Goal: Find specific page/section: Find specific page/section

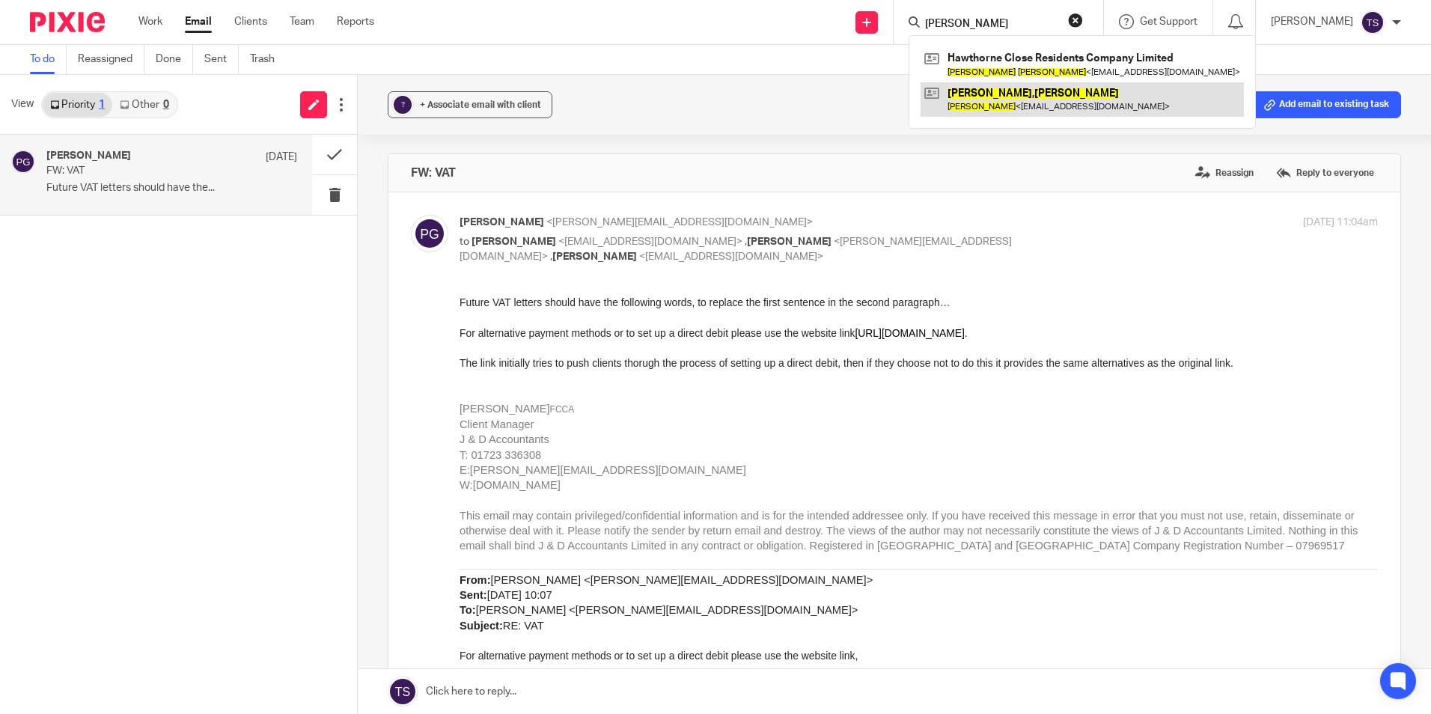
type input "[PERSON_NAME]"
click at [1021, 101] on link at bounding box center [1081, 99] width 323 height 34
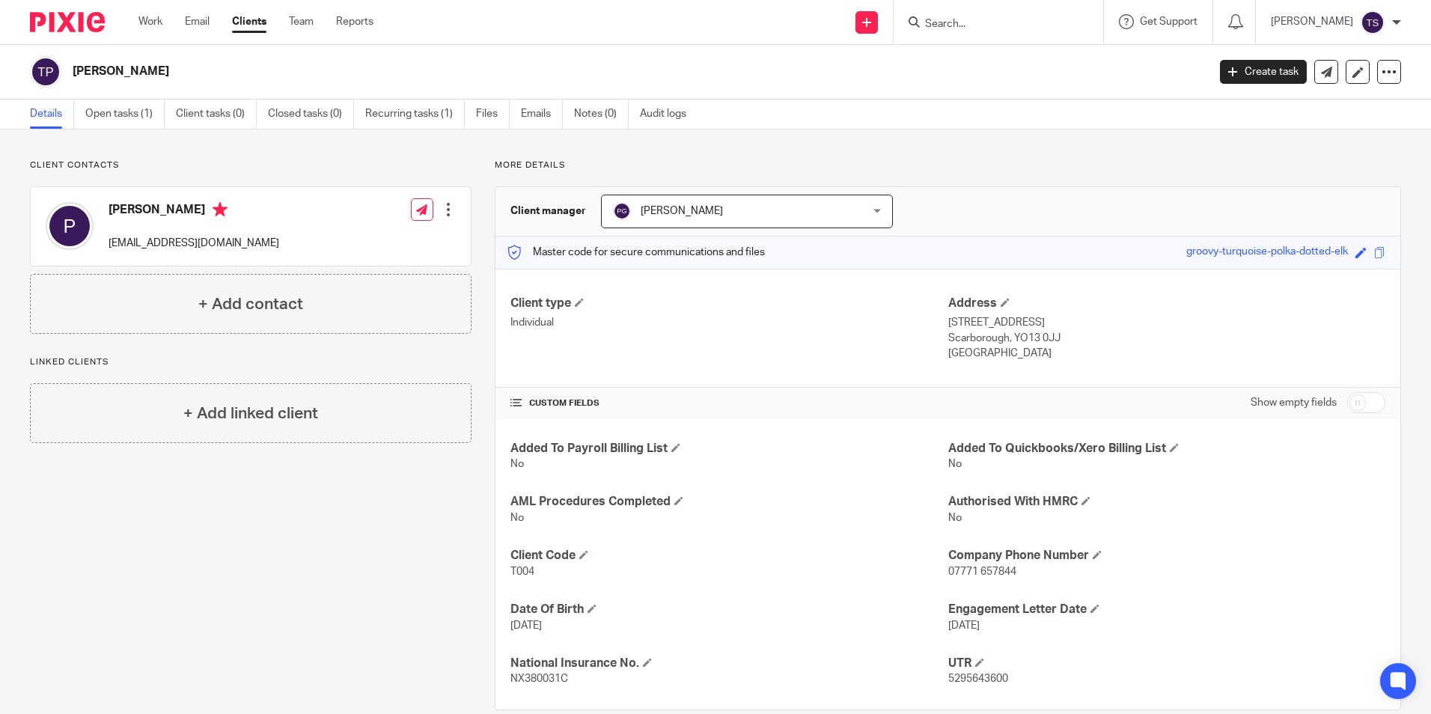
click at [1018, 28] on input "Search" at bounding box center [990, 24] width 135 height 13
click at [1018, 22] on input "Search" at bounding box center [990, 24] width 135 height 13
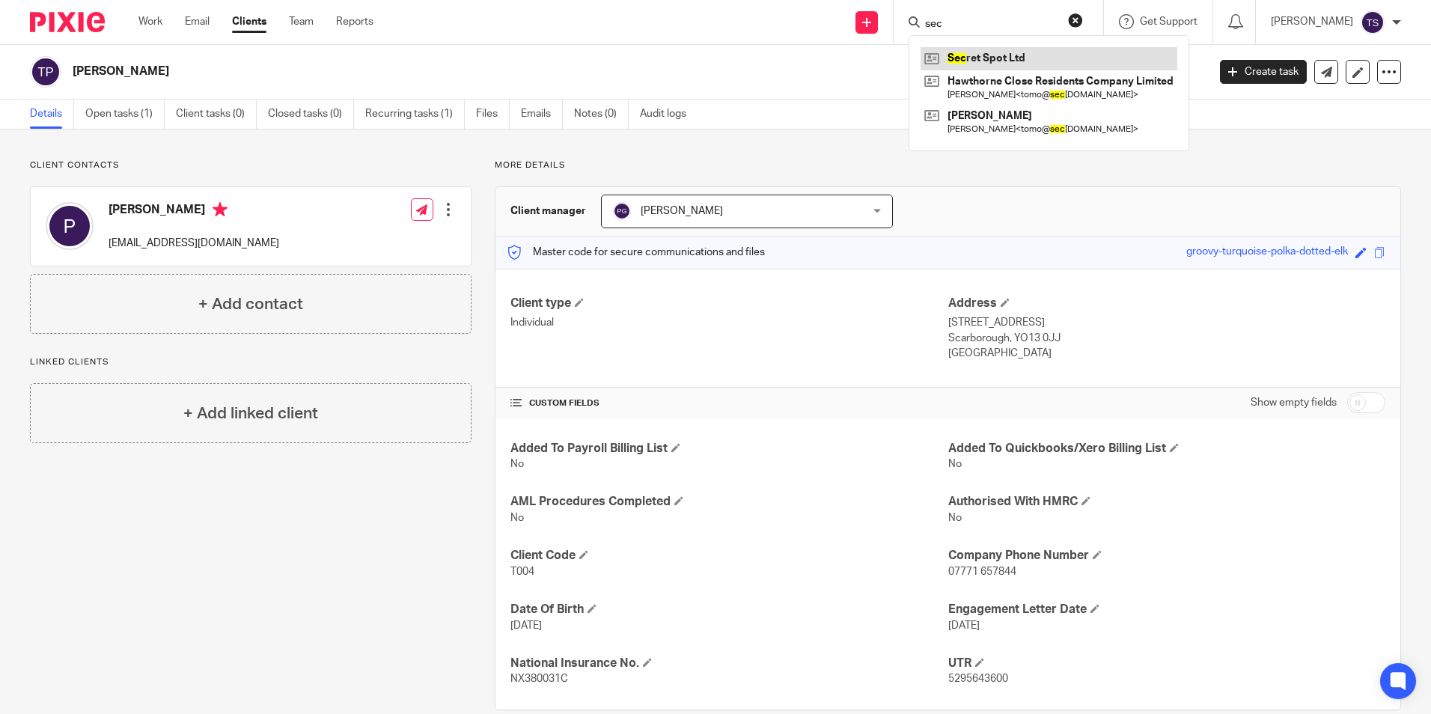
type input "sec"
click at [1026, 48] on link at bounding box center [1048, 58] width 257 height 22
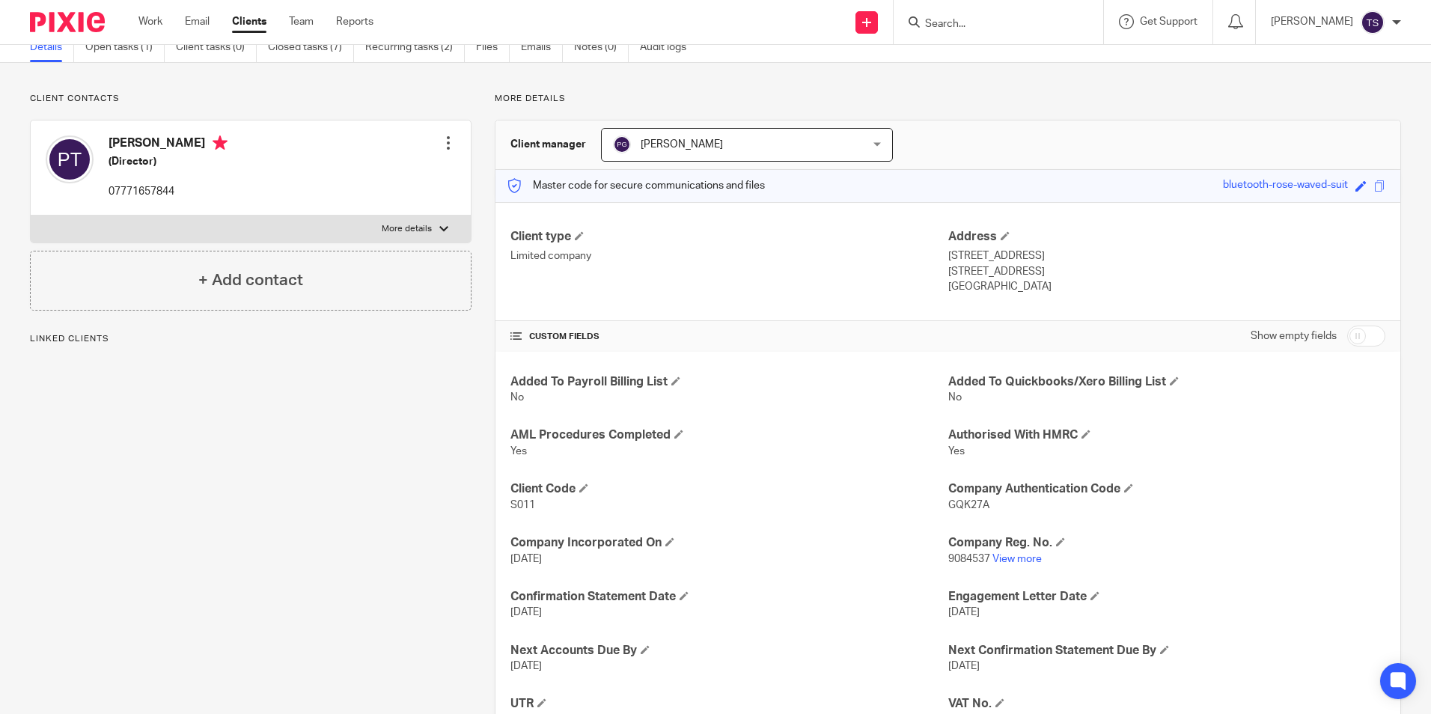
scroll to position [150, 0]
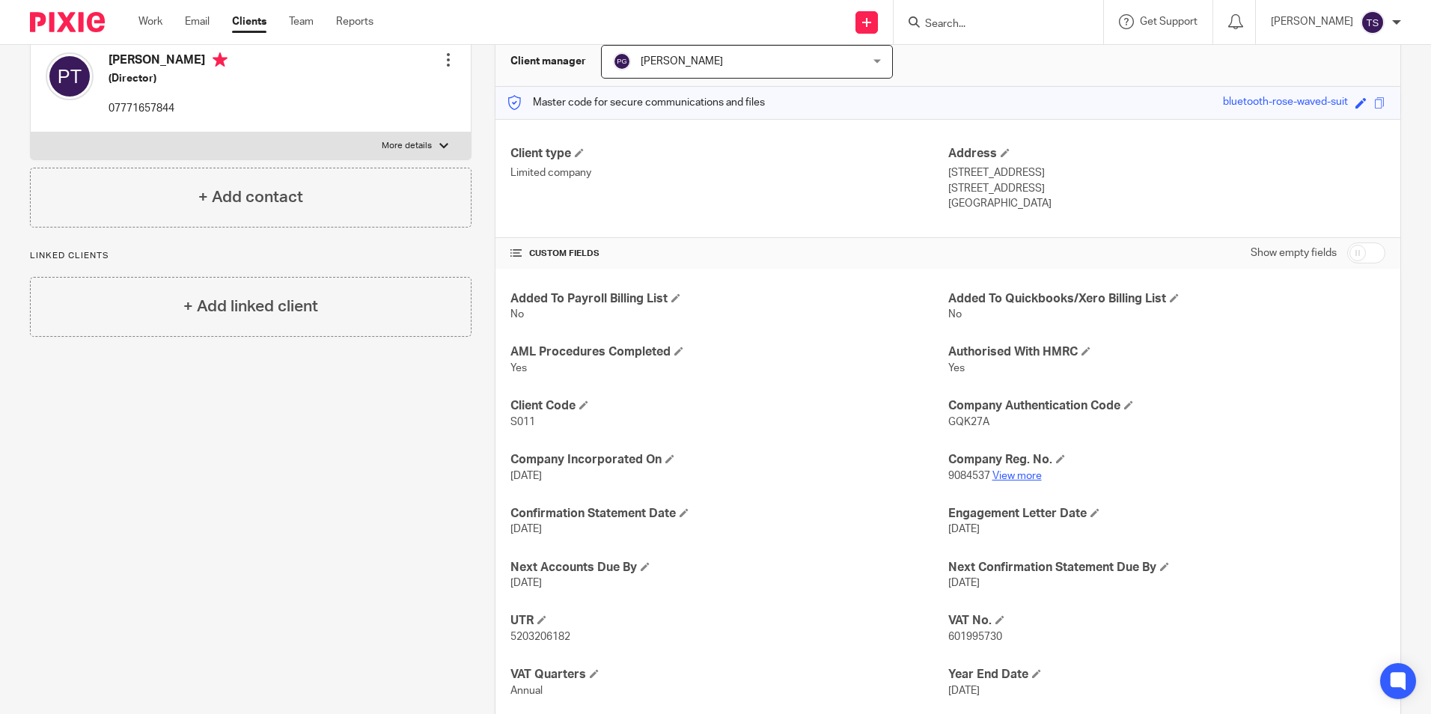
click at [1017, 474] on link "View more" at bounding box center [1016, 476] width 49 height 10
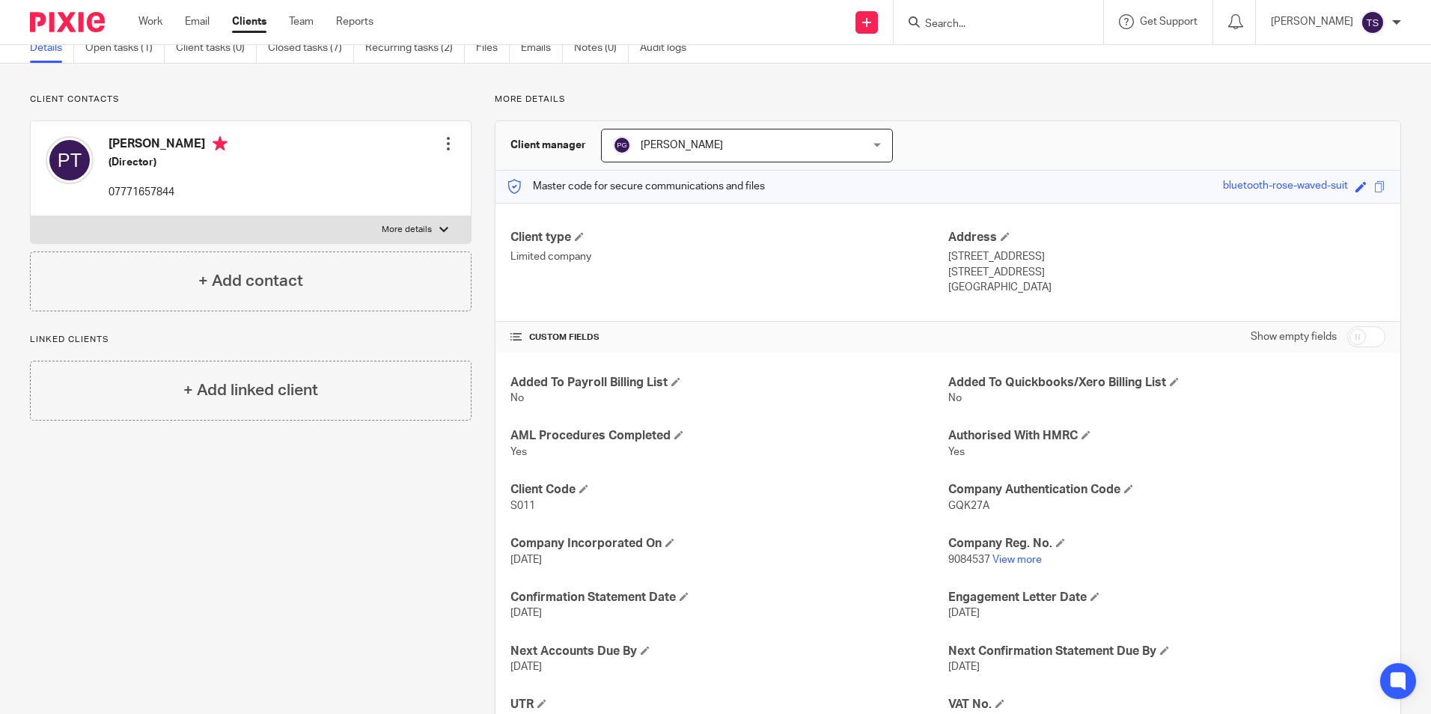
scroll to position [0, 0]
